Goal: Task Accomplishment & Management: Manage account settings

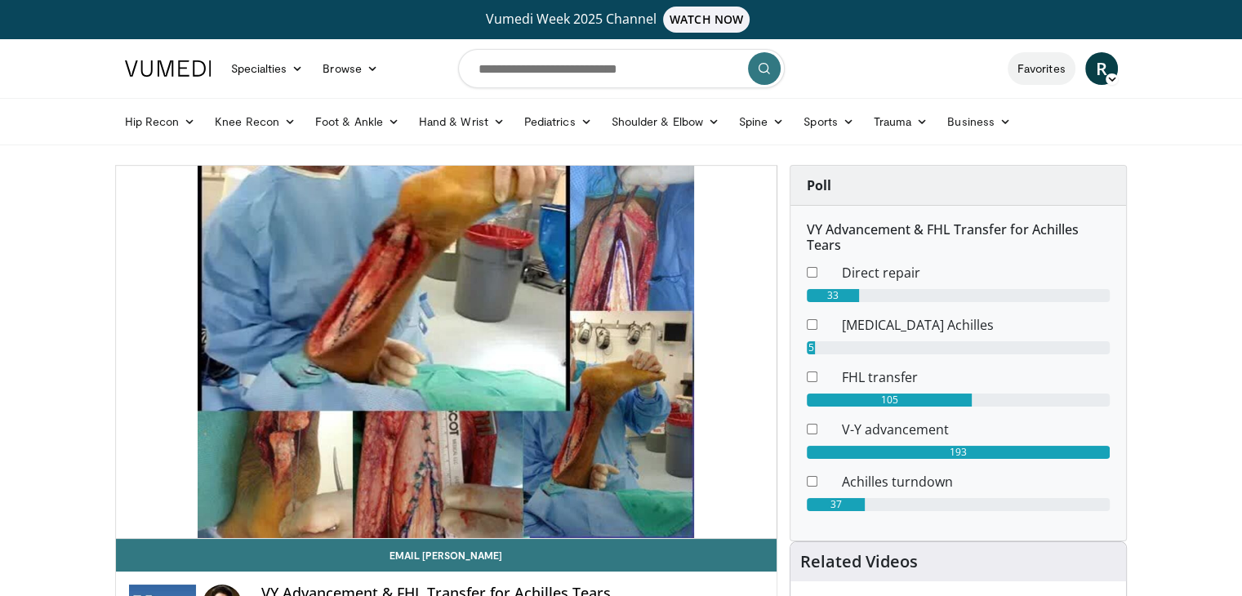
click at [1045, 72] on link "Favorites" at bounding box center [1042, 68] width 68 height 33
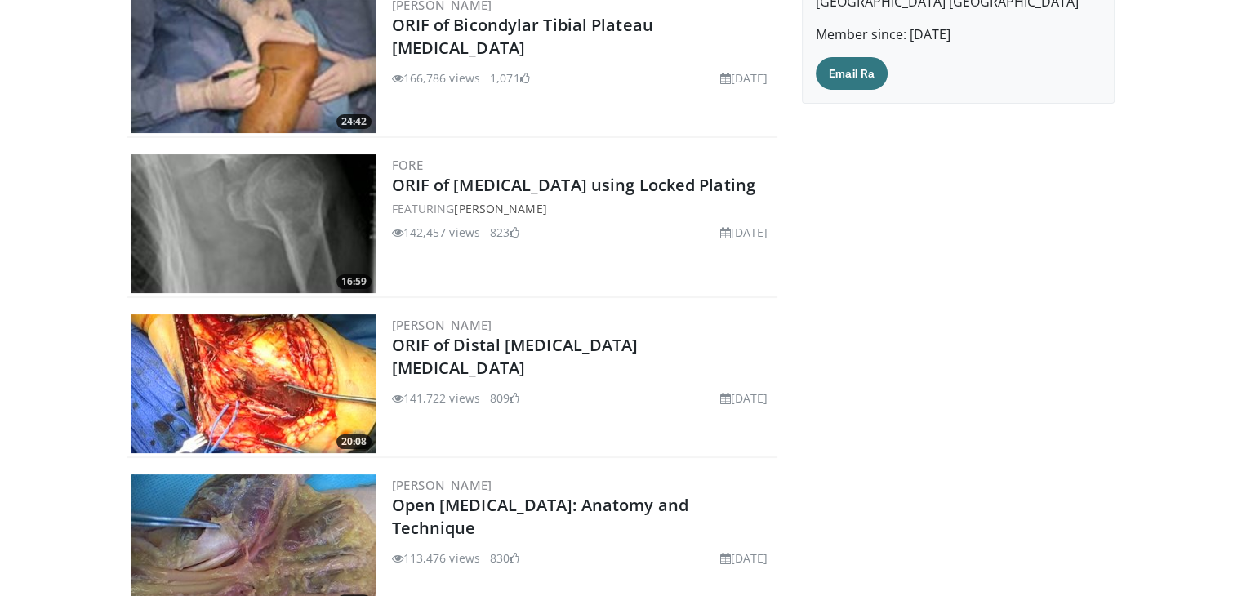
scroll to position [253, 0]
